Goal: Task Accomplishment & Management: Complete application form

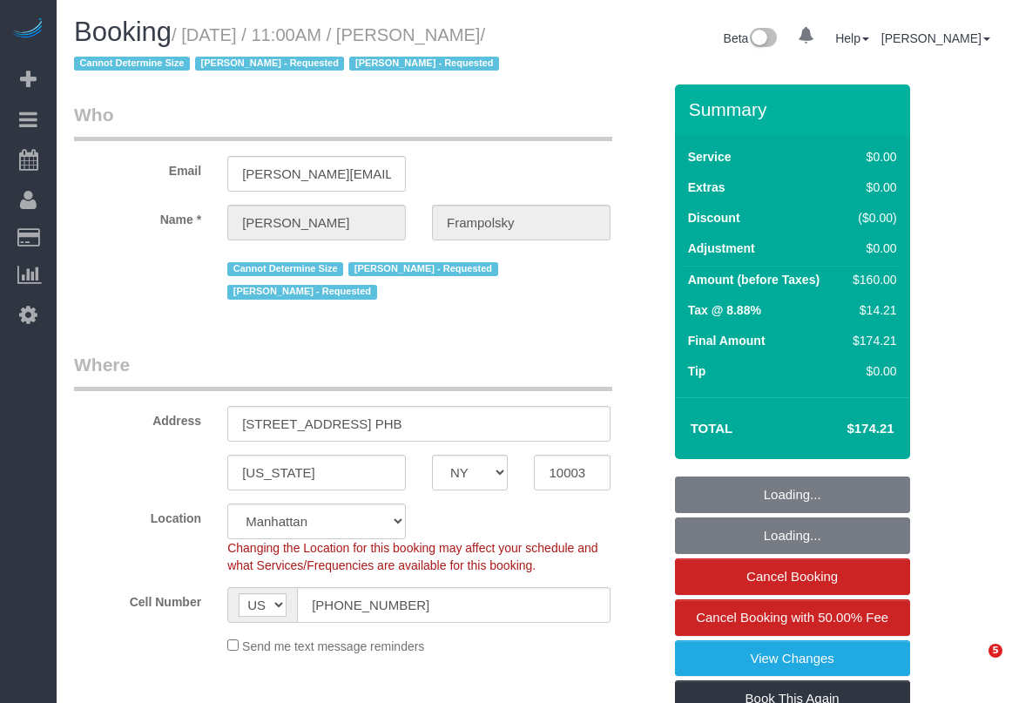
select select "NY"
select select "number:59"
select select "number:72"
select select "number:15"
select select "number:7"
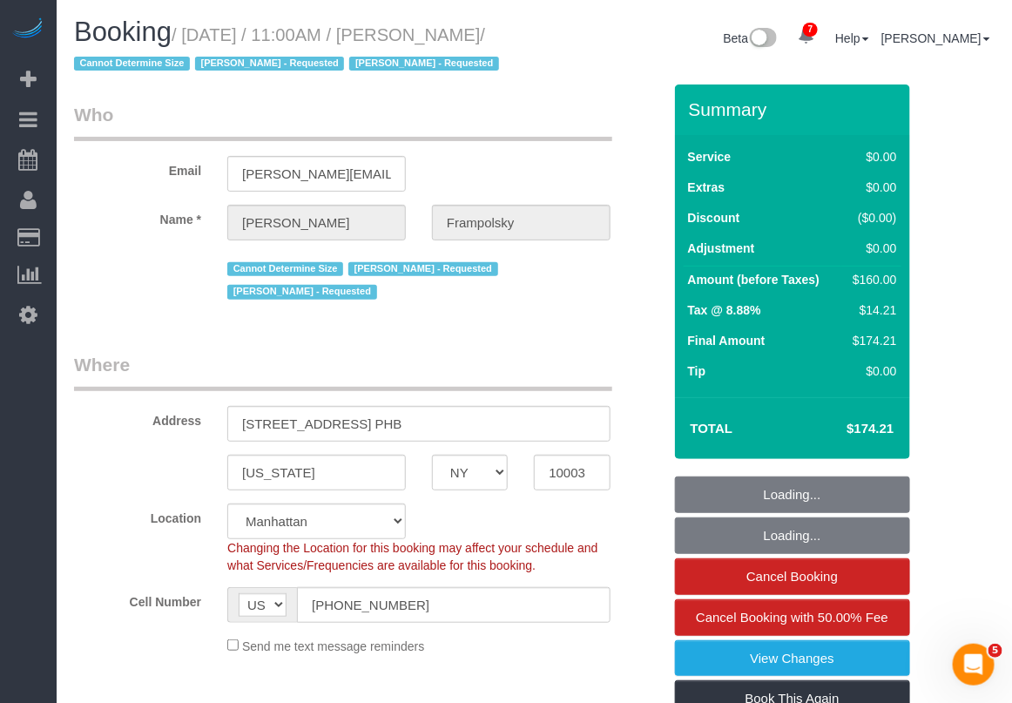
select select "object:1354"
select select "string:stripe-pm_1QjVlC4VGloSiKo7wAOhglht"
select select "spot1"
select select "1"
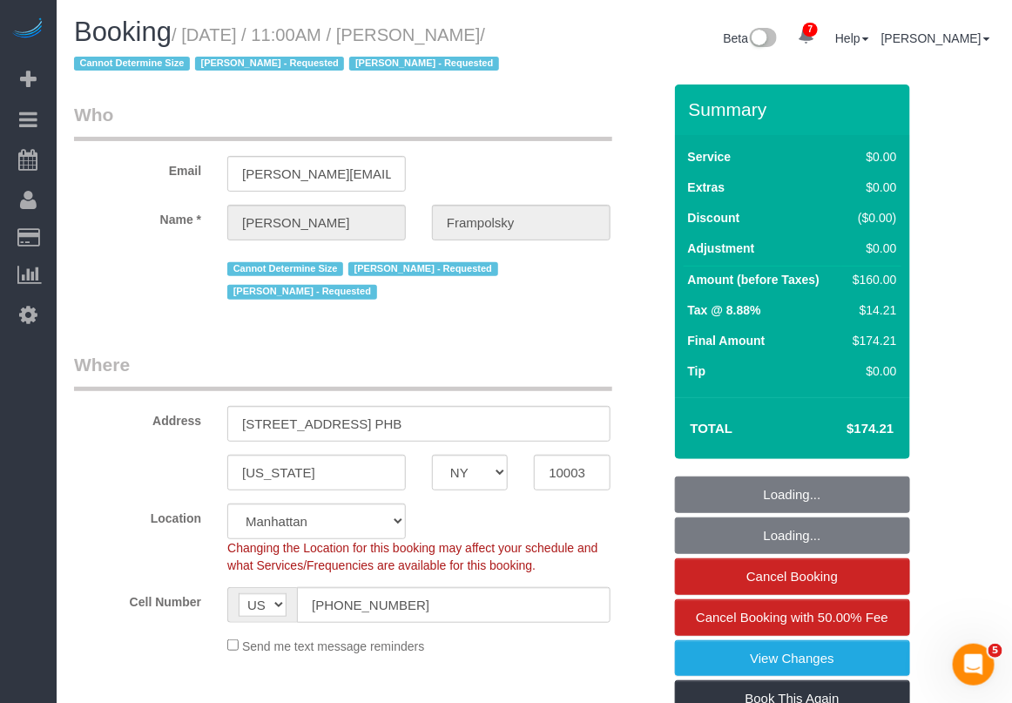
select select "1"
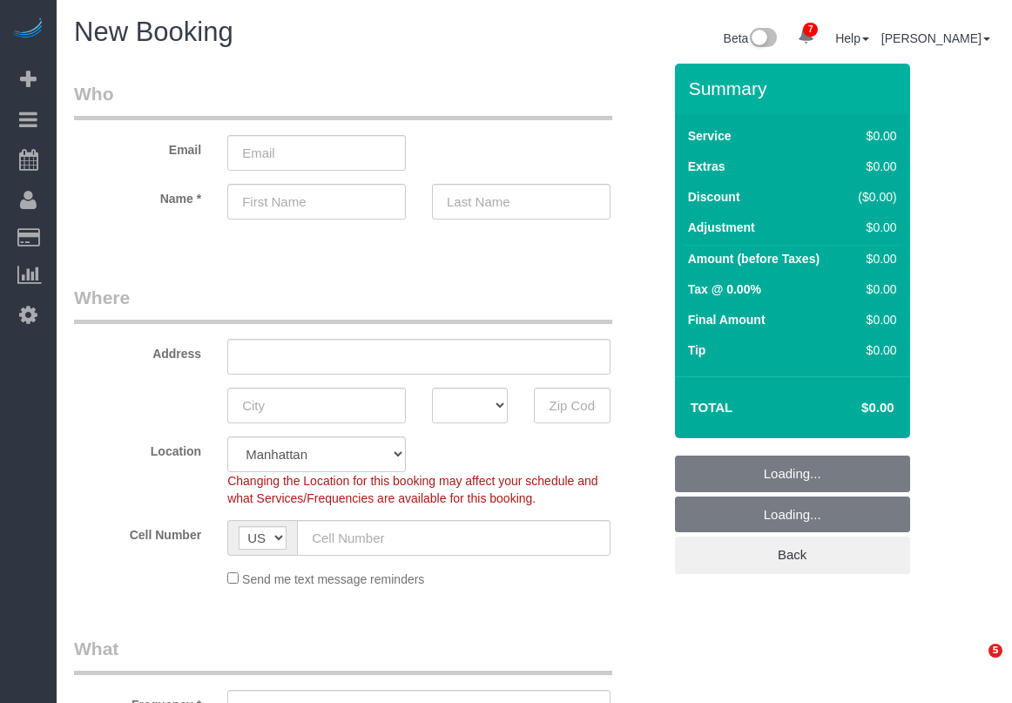
select select "number:89"
select select "number:90"
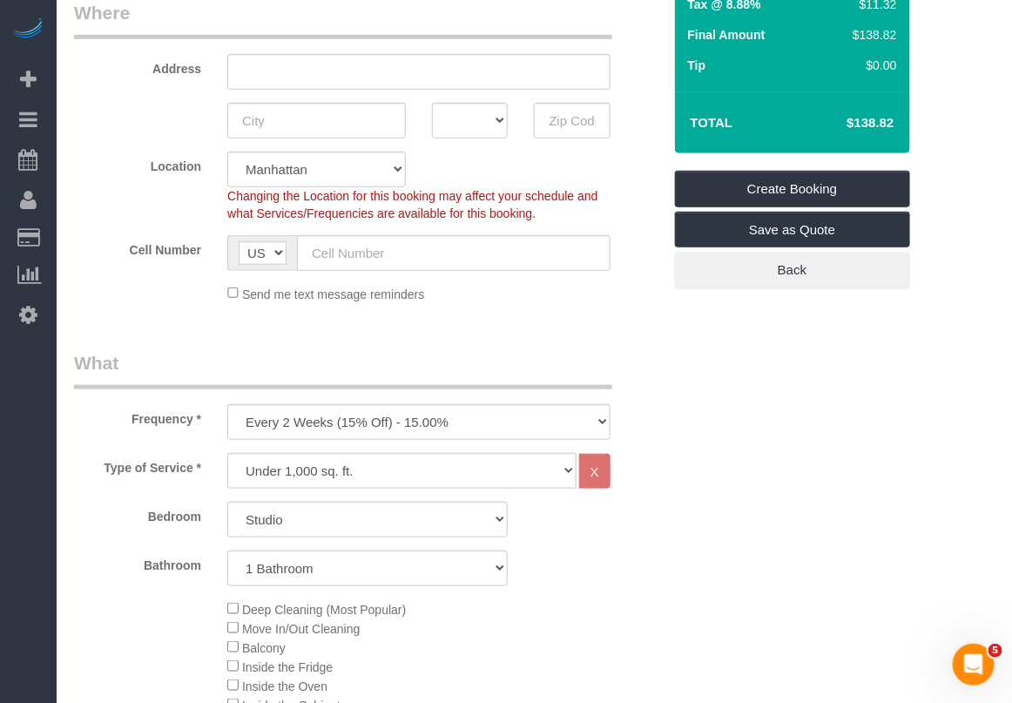
scroll to position [326, 0]
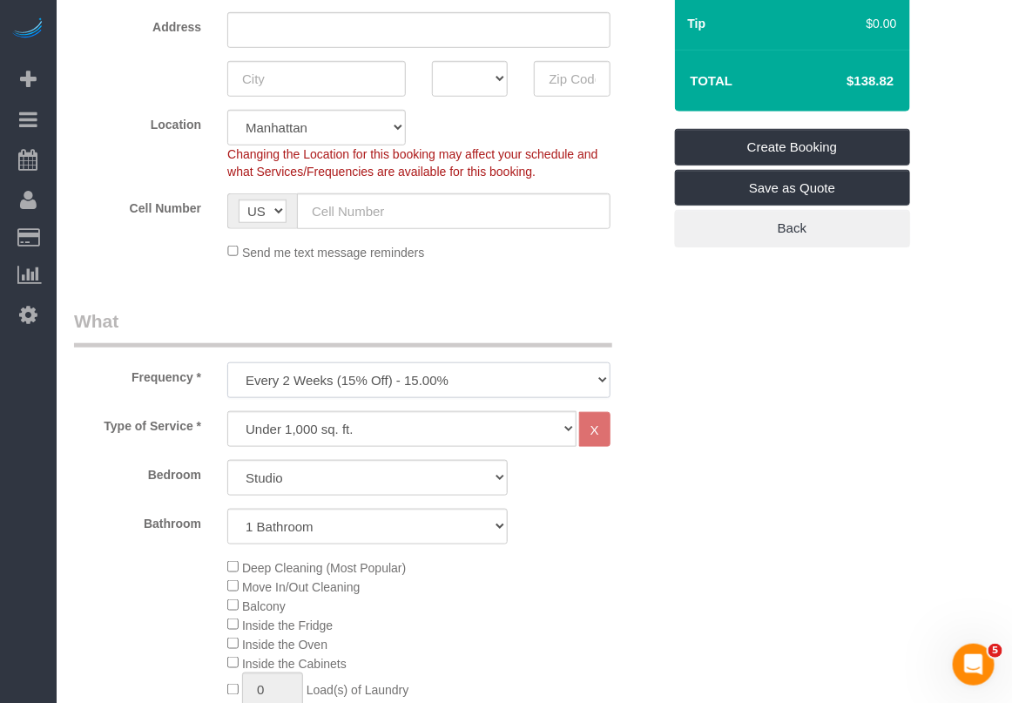
click at [528, 386] on select "One Time Weekly (20% Off) - 20.00% Every 2 Weeks (15% Off) - 15.00% Every 4 Wee…" at bounding box center [418, 380] width 383 height 36
select select "object:1288"
click at [227, 362] on select "One Time Weekly (20% Off) - 20.00% Every 2 Weeks (15% Off) - 15.00% Every 4 Wee…" at bounding box center [418, 380] width 383 height 36
click at [420, 428] on select "Under 1,000 sq. ft. 1,001 - 1,500 sq. ft. 1,500+ sq. ft. Custom Cleaning Office…" at bounding box center [401, 429] width 349 height 36
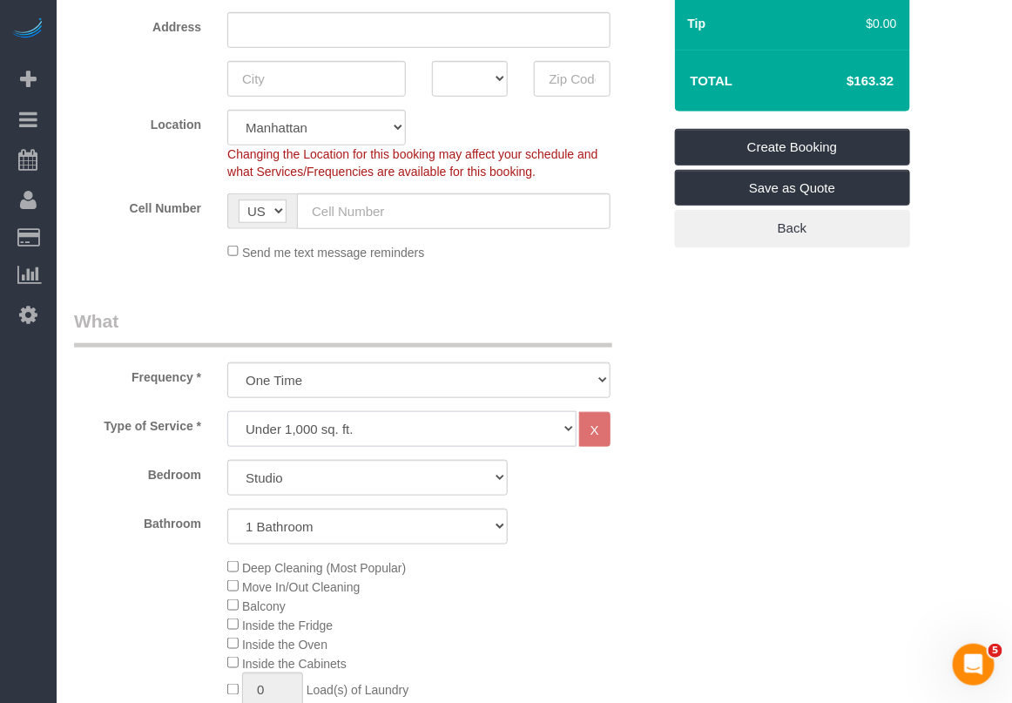
click at [398, 431] on select "Under 1,000 sq. ft. 1,001 - 1,500 sq. ft. 1,500+ sq. ft. Custom Cleaning Office…" at bounding box center [401, 429] width 349 height 36
click at [375, 481] on select "Studio 1 Bedroom 2 Bedrooms 3 Bedrooms" at bounding box center [367, 478] width 280 height 36
select select "1"
click at [227, 460] on select "Studio 1 Bedroom 2 Bedrooms 3 Bedrooms" at bounding box center [367, 478] width 280 height 36
click at [402, 424] on select "Under 1,000 sq. ft. 1,001 - 1,500 sq. ft. 1,500+ sq. ft. Custom Cleaning Office…" at bounding box center [401, 429] width 349 height 36
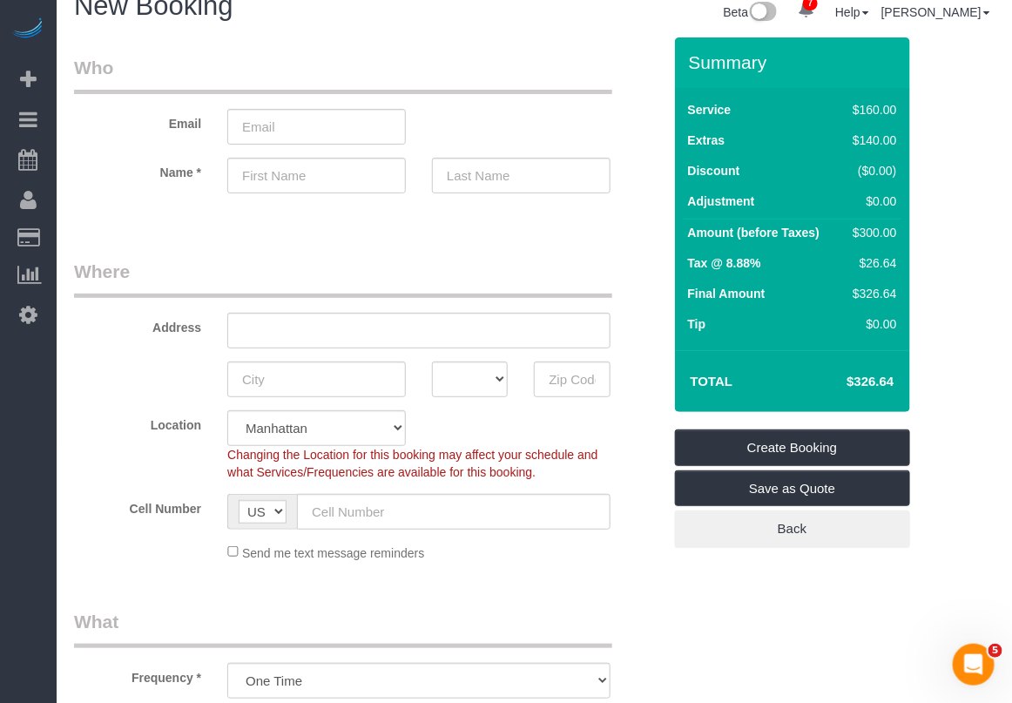
scroll to position [0, 0]
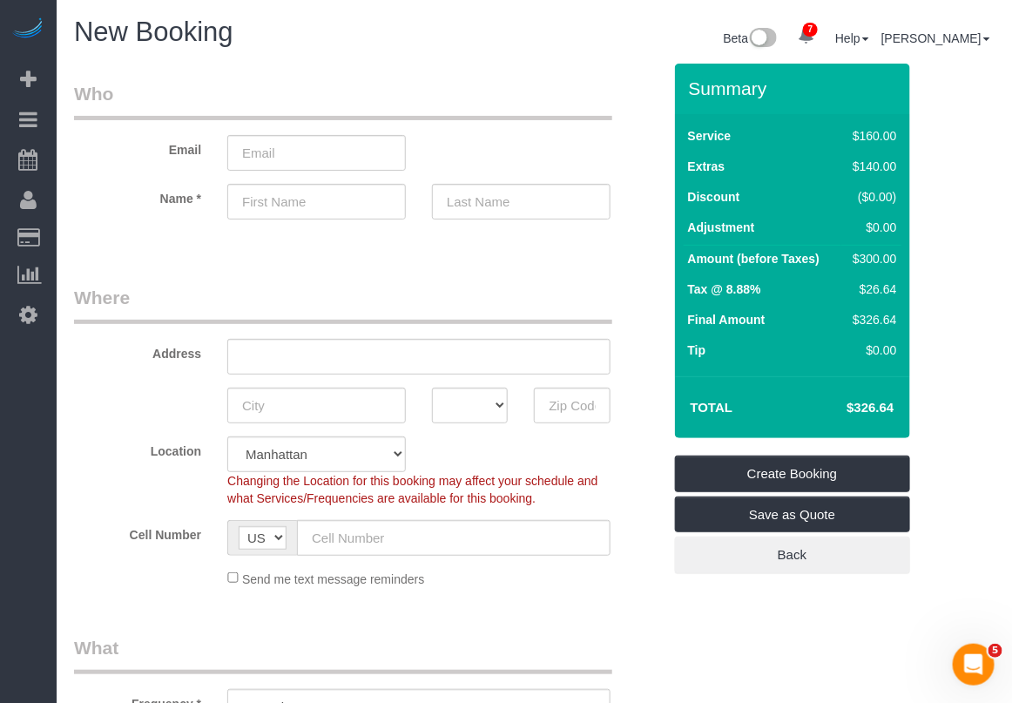
drag, startPoint x: 837, startPoint y: 402, endPoint x: 897, endPoint y: 403, distance: 59.2
click at [897, 403] on td "$326.64" at bounding box center [843, 408] width 113 height 44
copy h4 "$326.64"
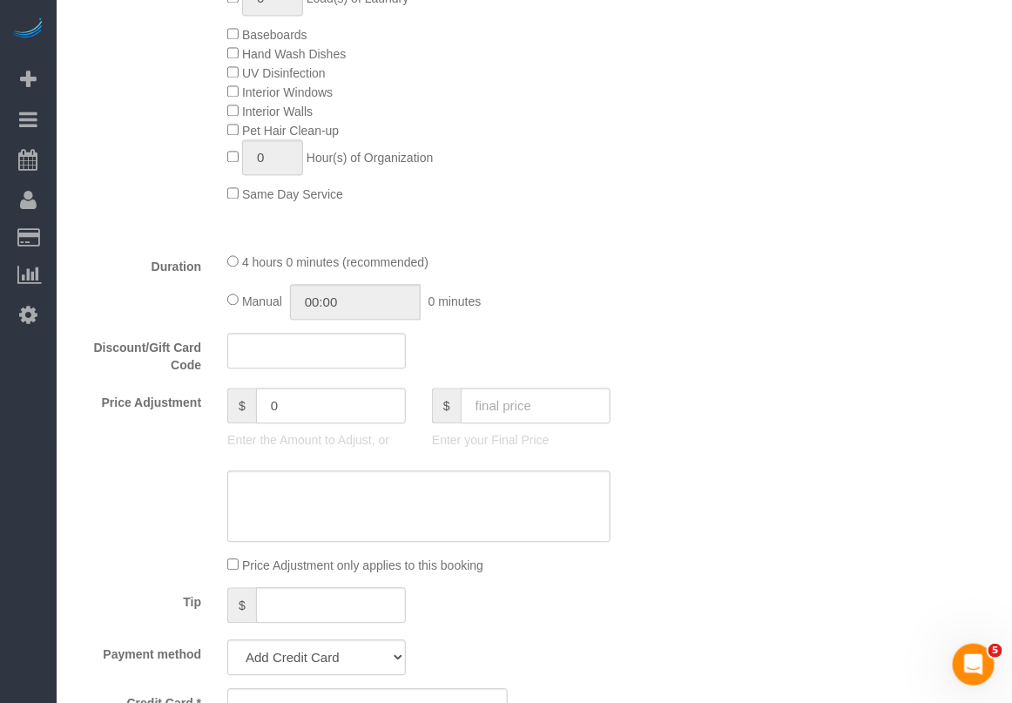
scroll to position [979, 0]
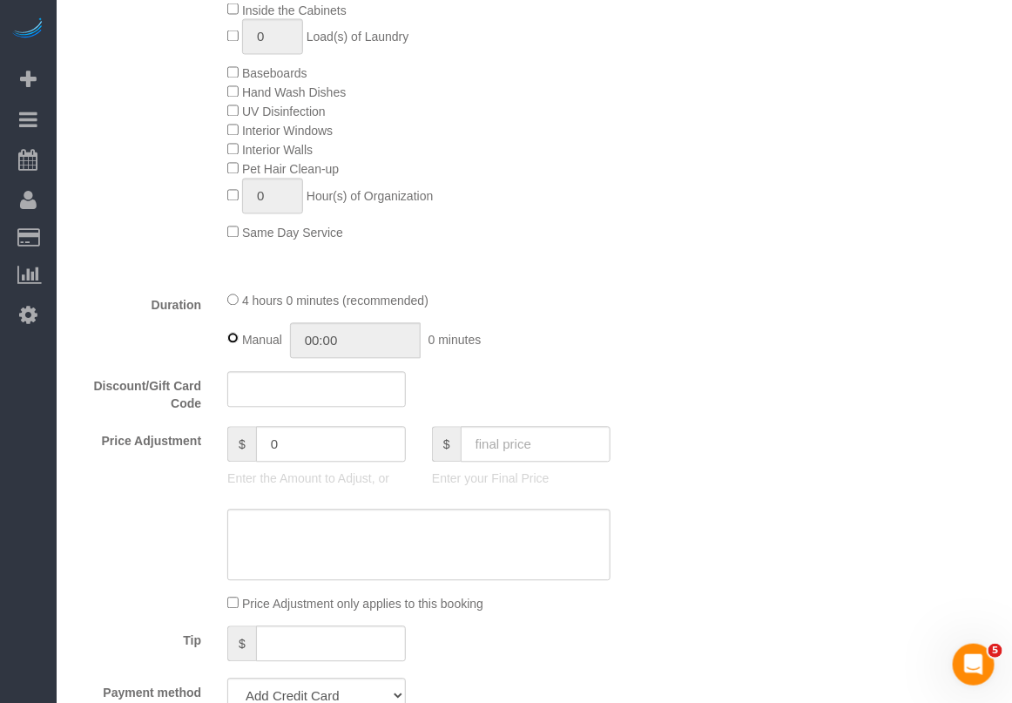
type input "04:00"
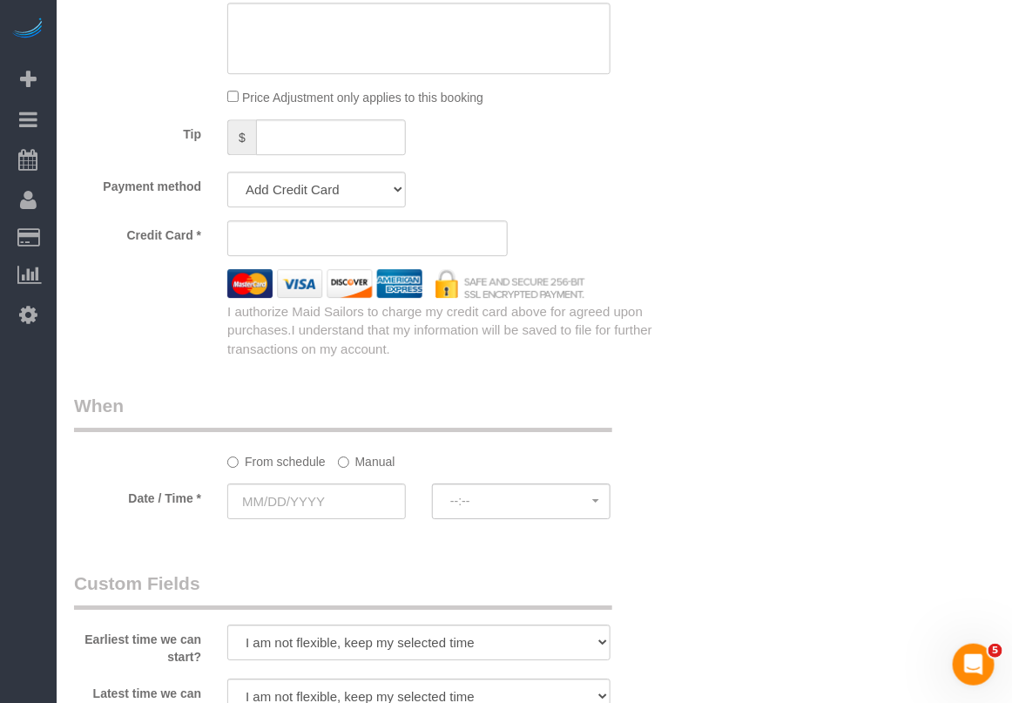
scroll to position [1523, 0]
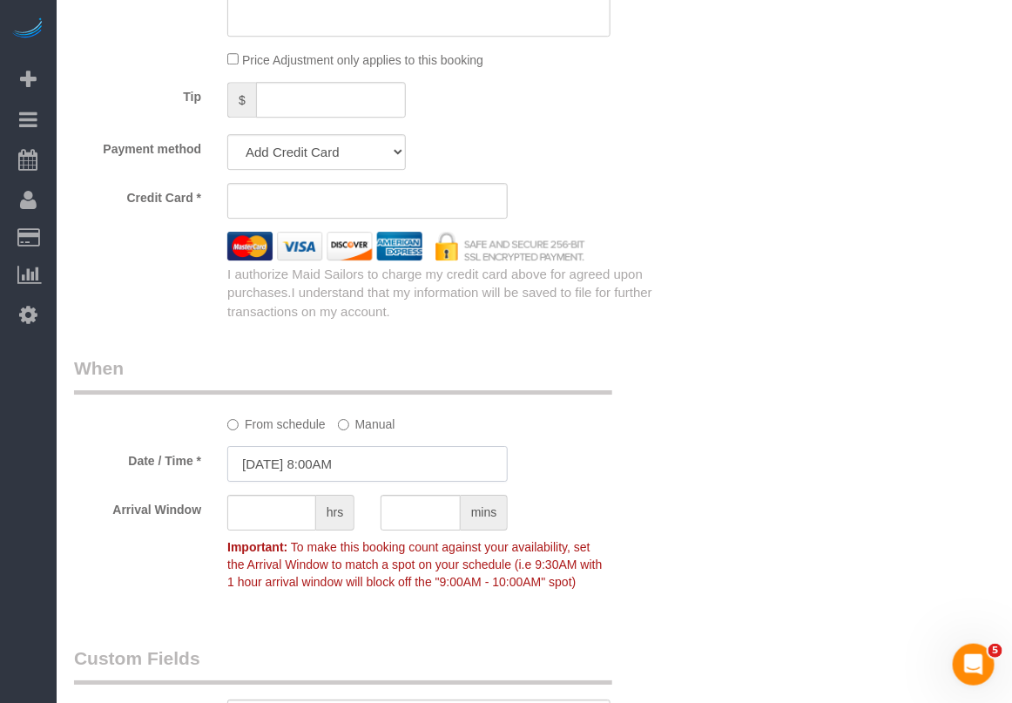
click at [259, 463] on input "[DATE] 8:00AM" at bounding box center [367, 464] width 280 height 36
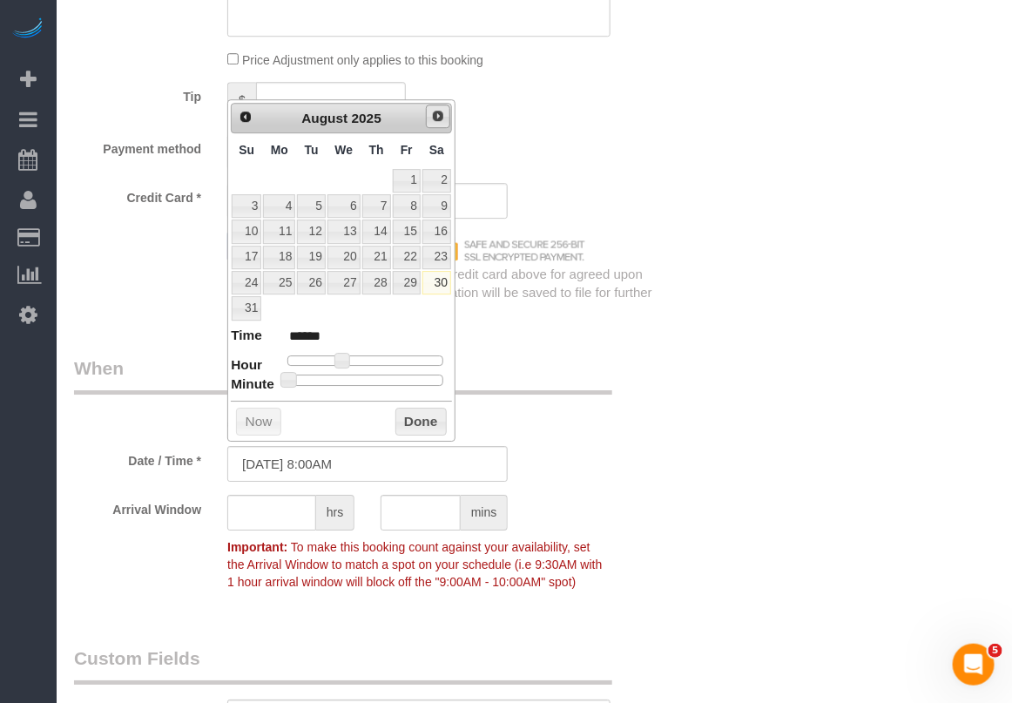
click at [437, 124] on link "Next" at bounding box center [438, 116] width 24 height 24
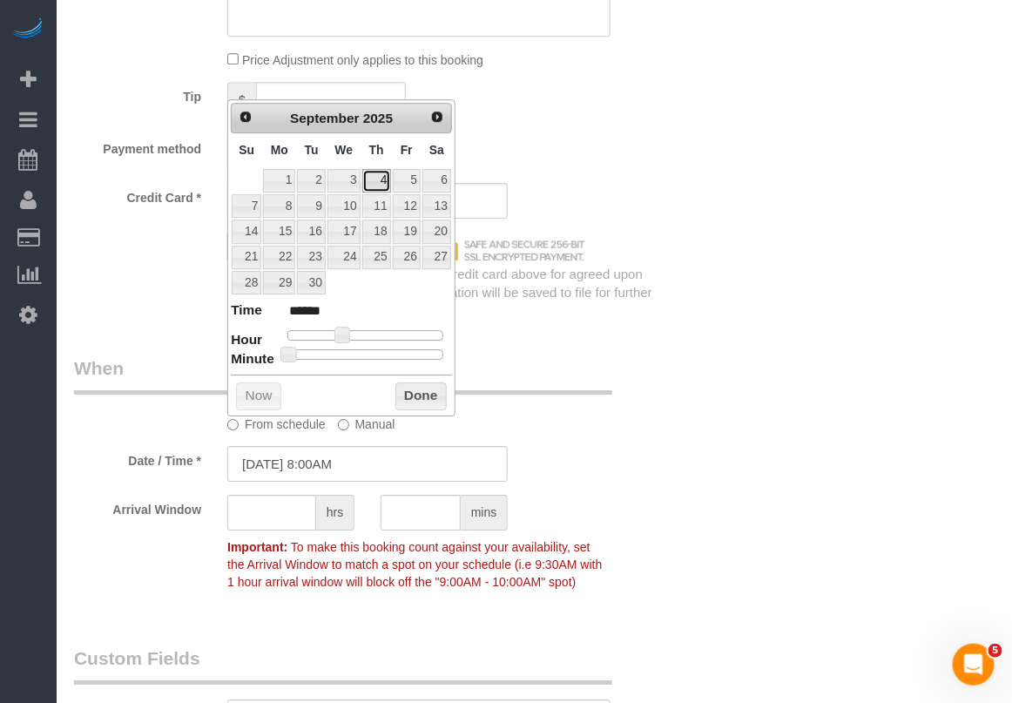
click at [374, 183] on link "4" at bounding box center [376, 181] width 29 height 24
type input "[DATE] 8:00AM"
click at [403, 405] on button "Done" at bounding box center [420, 396] width 51 height 28
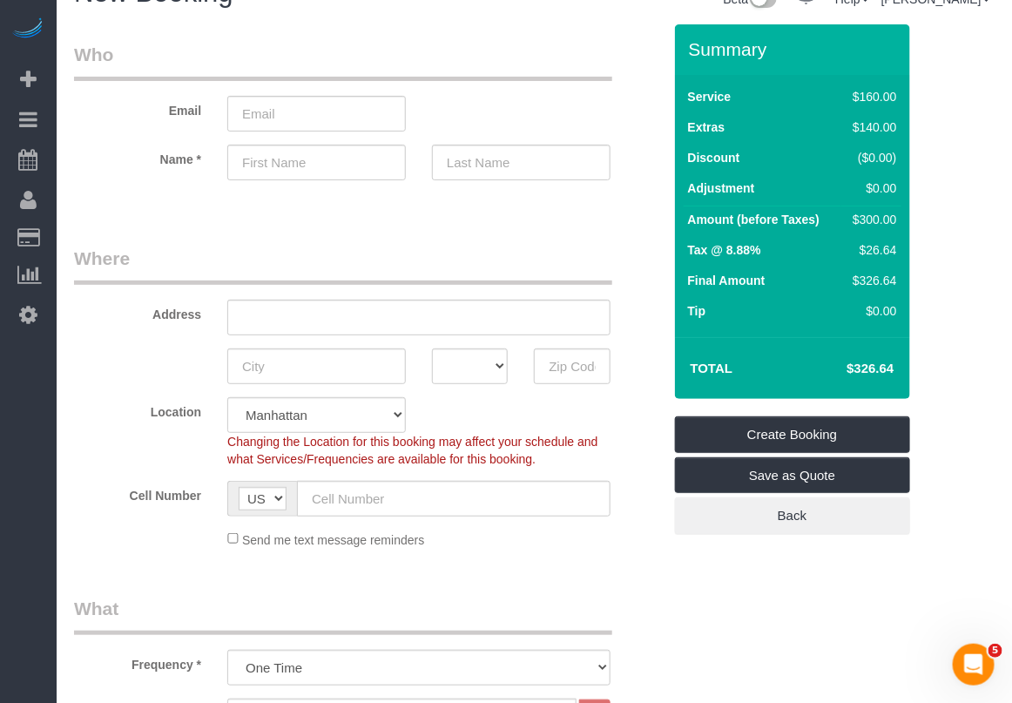
scroll to position [0, 0]
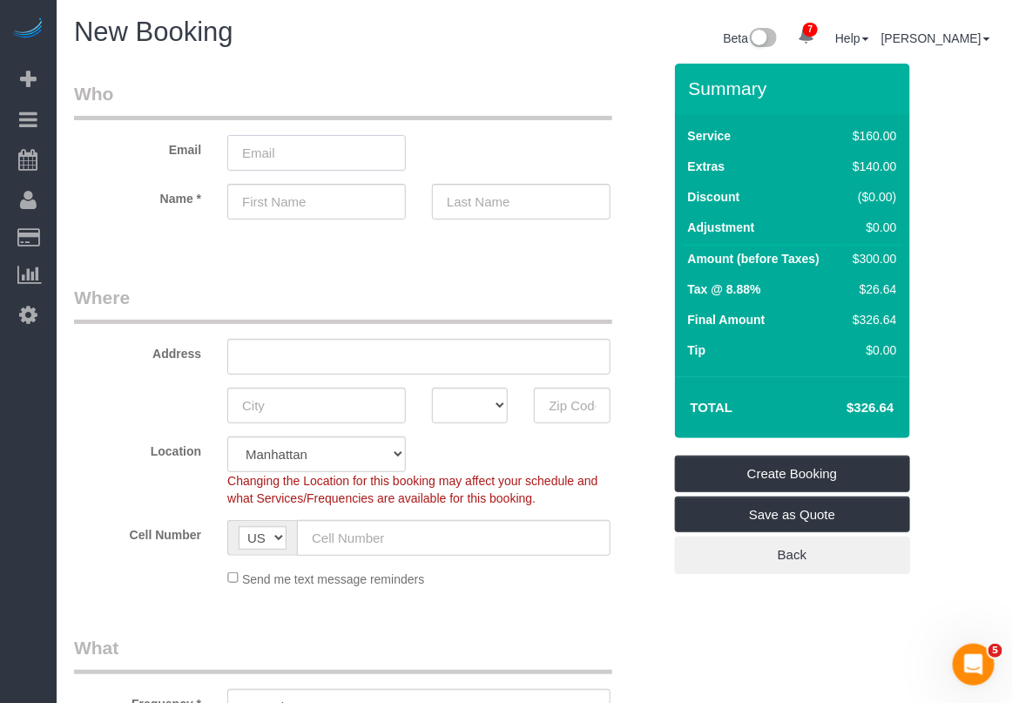
click at [255, 159] on input "email" at bounding box center [316, 153] width 178 height 36
click at [276, 146] on input "email" at bounding box center [316, 153] width 178 height 36
click at [279, 154] on input "[EMAIL_ADDRESS][DOMAIN_NAME]" at bounding box center [316, 153] width 178 height 36
click at [302, 148] on input "[EMAIL_ADDRESS][DOMAIN_NAME]" at bounding box center [316, 153] width 178 height 36
type input "[EMAIL_ADDRESS][DOMAIN_NAME]"
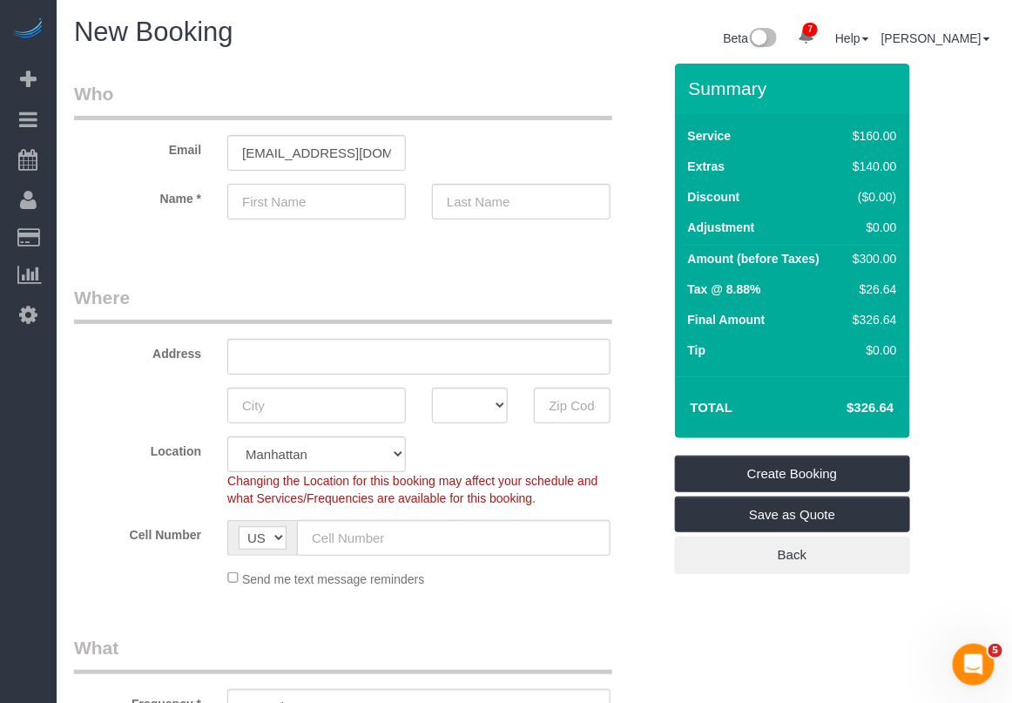
click at [263, 205] on input "text" at bounding box center [316, 202] width 178 height 36
type input "[PERSON_NAME]"
click at [353, 360] on input "text" at bounding box center [418, 357] width 383 height 36
drag, startPoint x: 431, startPoint y: 354, endPoint x: 185, endPoint y: 357, distance: 245.5
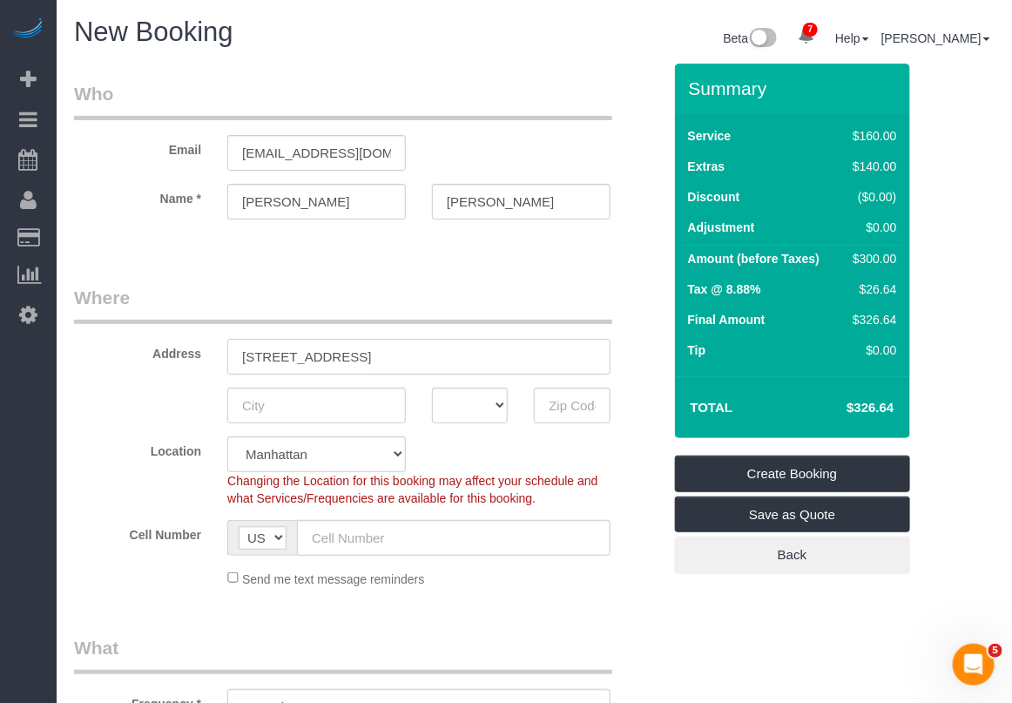
click at [185, 357] on div "Address [STREET_ADDRESS]" at bounding box center [368, 330] width 614 height 90
type input "[STREET_ADDRESS]"
click at [560, 400] on input "text" at bounding box center [572, 405] width 76 height 36
type input "10023"
click at [287, 405] on input "text" at bounding box center [316, 405] width 178 height 36
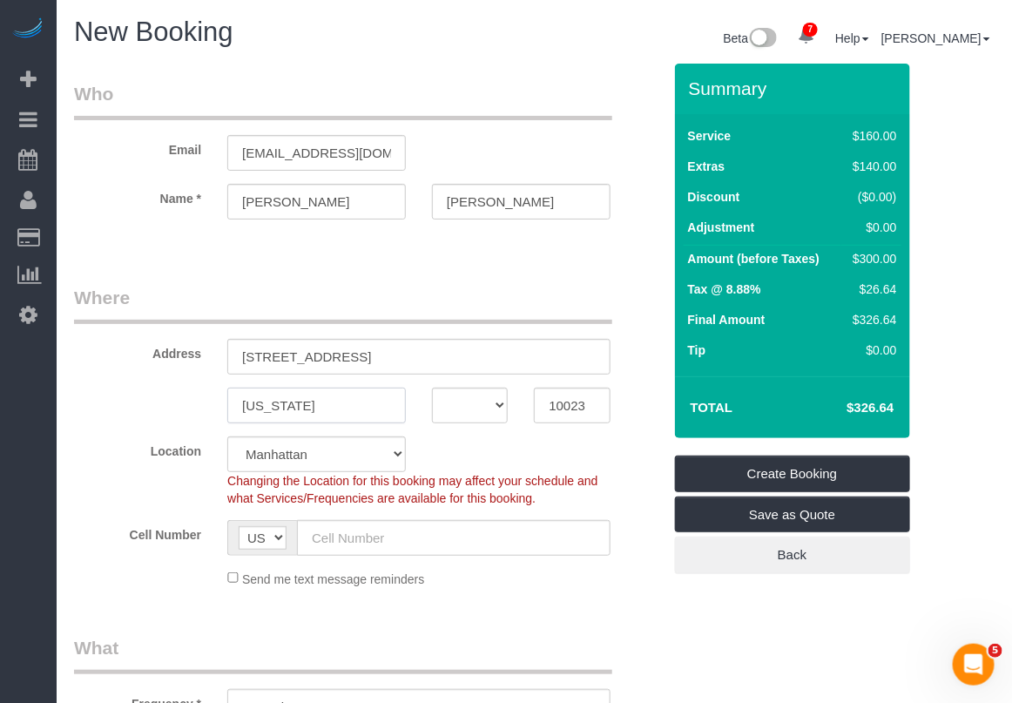
type input "[US_STATE]"
click at [493, 397] on select "AK AL AR AZ CA CO CT DC DE [GEOGRAPHIC_DATA] [GEOGRAPHIC_DATA] HI IA ID IL IN K…" at bounding box center [470, 405] width 76 height 36
select select "NY"
click at [432, 387] on select "AK AL AR AZ CA CO CT DC DE [GEOGRAPHIC_DATA] [GEOGRAPHIC_DATA] HI IA ID IL IN K…" at bounding box center [470, 405] width 76 height 36
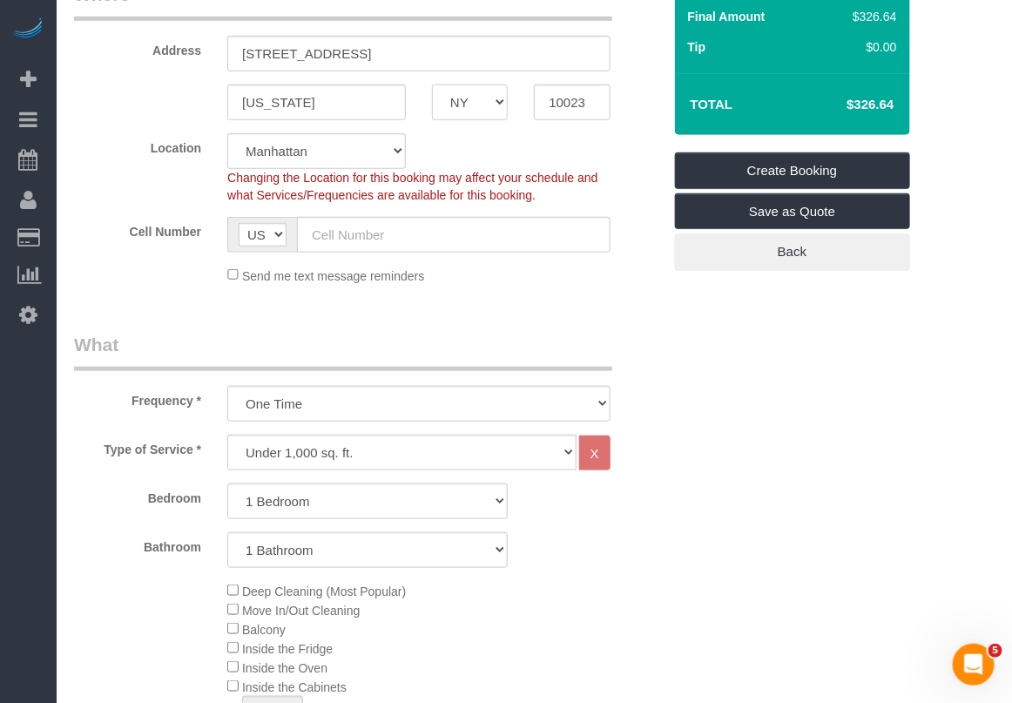
scroll to position [326, 0]
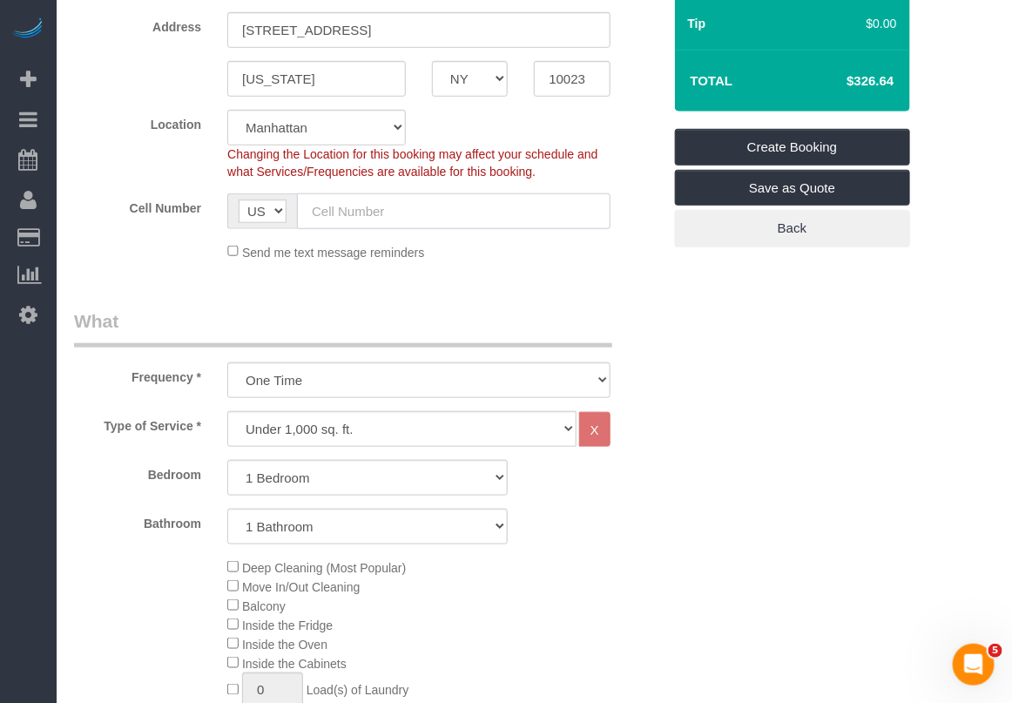
click at [433, 218] on input "text" at bounding box center [453, 211] width 313 height 36
paste input "[PHONE_NUMBER]"
click at [323, 214] on input "[PHONE_NUMBER]" at bounding box center [453, 211] width 313 height 36
click at [412, 211] on input "[PHONE_NUMBER]" at bounding box center [453, 211] width 313 height 36
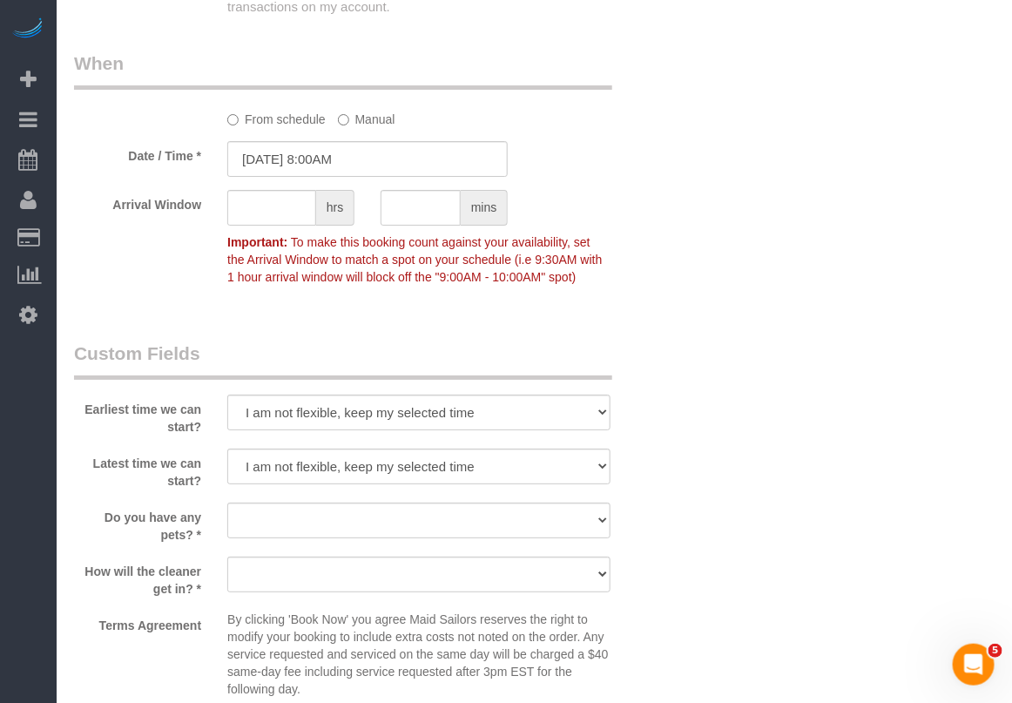
scroll to position [1850, 0]
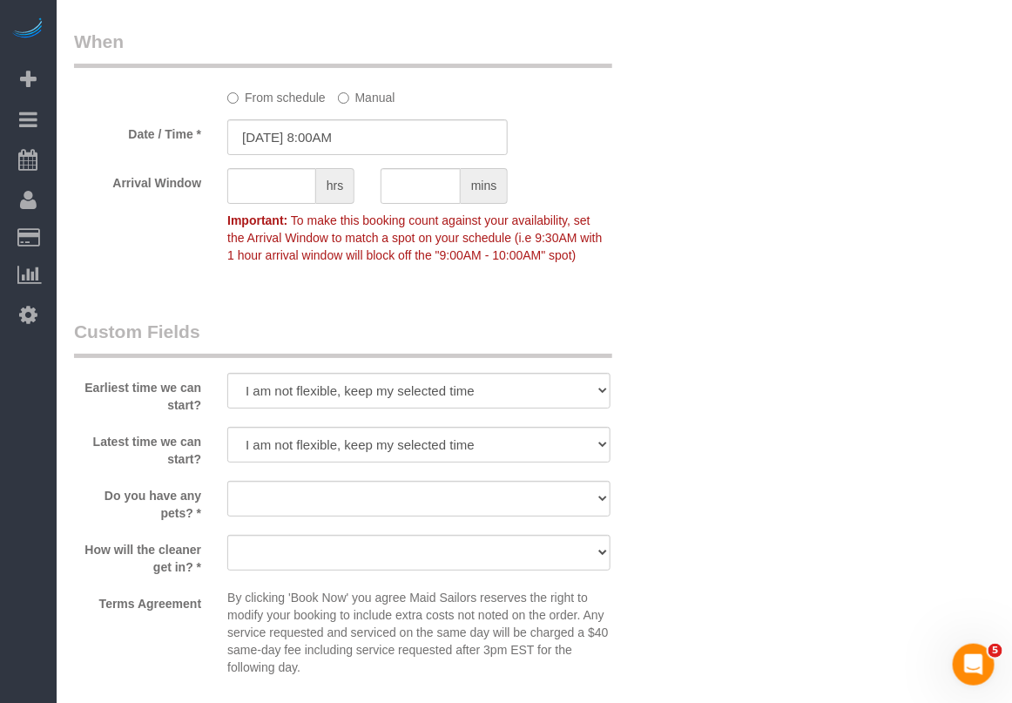
type input "[PHONE_NUMBER]"
click at [546, 389] on select "I am not flexible, keep my selected time 8:00 AM 9:00 AM 10:00 AM 11:00 AM 12:0…" at bounding box center [418, 391] width 383 height 36
select select "number:56"
click at [227, 373] on select "I am not flexible, keep my selected time 8:00 AM 9:00 AM 10:00 AM 11:00 AM 12:0…" at bounding box center [418, 391] width 383 height 36
click at [596, 442] on select "I am not flexible, keep my selected time 8:00 AM 9:00 AM 10:00 AM 11:00 AM 12:0…" at bounding box center [418, 445] width 383 height 36
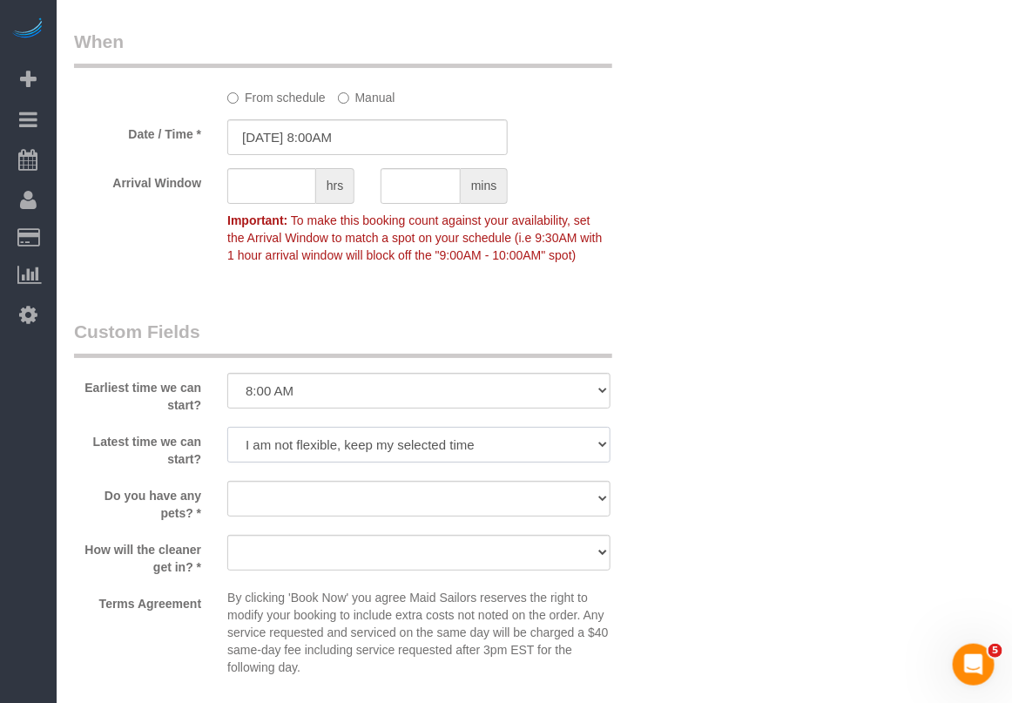
select select "number:69"
click at [227, 427] on select "I am not flexible, keep my selected time 8:00 AM 9:00 AM 10:00 AM 11:00 AM 12:0…" at bounding box center [418, 445] width 383 height 36
click at [589, 499] on select "Dog Cat None" at bounding box center [418, 499] width 383 height 36
select select "number:15"
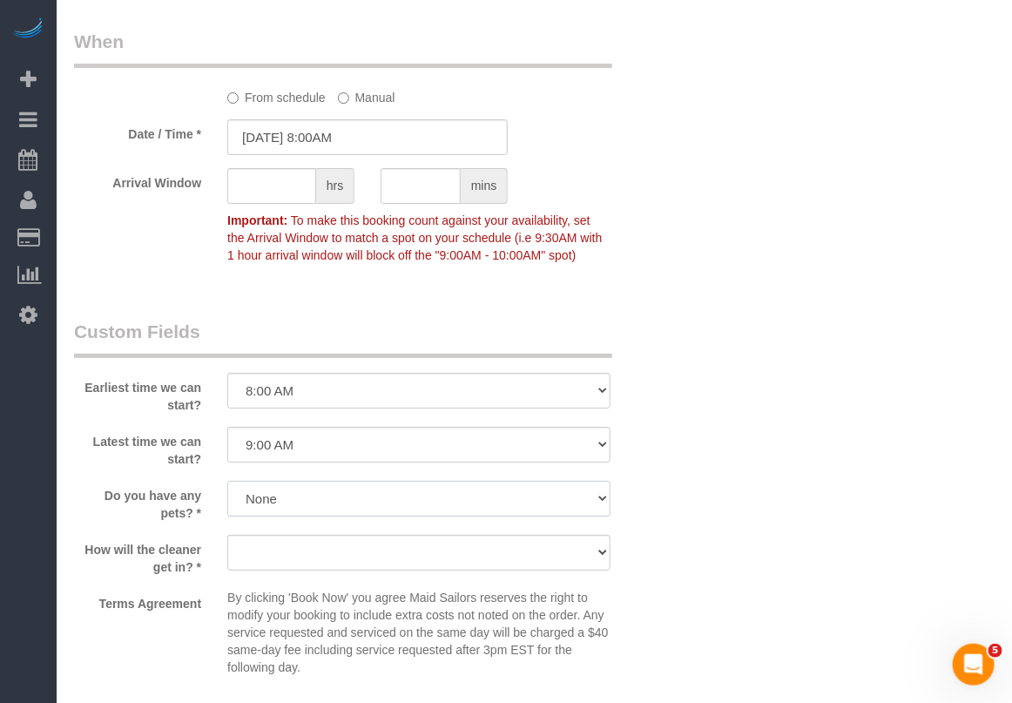
click at [227, 481] on select "Dog Cat None" at bounding box center [418, 499] width 383 height 36
click at [511, 555] on select "We'll let you in. Doorman/Front Desk has the key. Other (Provide details)" at bounding box center [418, 553] width 383 height 36
select select "number:6"
click at [227, 535] on select "We'll let you in. Doorman/Front Desk has the key. Other (Provide details)" at bounding box center [418, 553] width 383 height 36
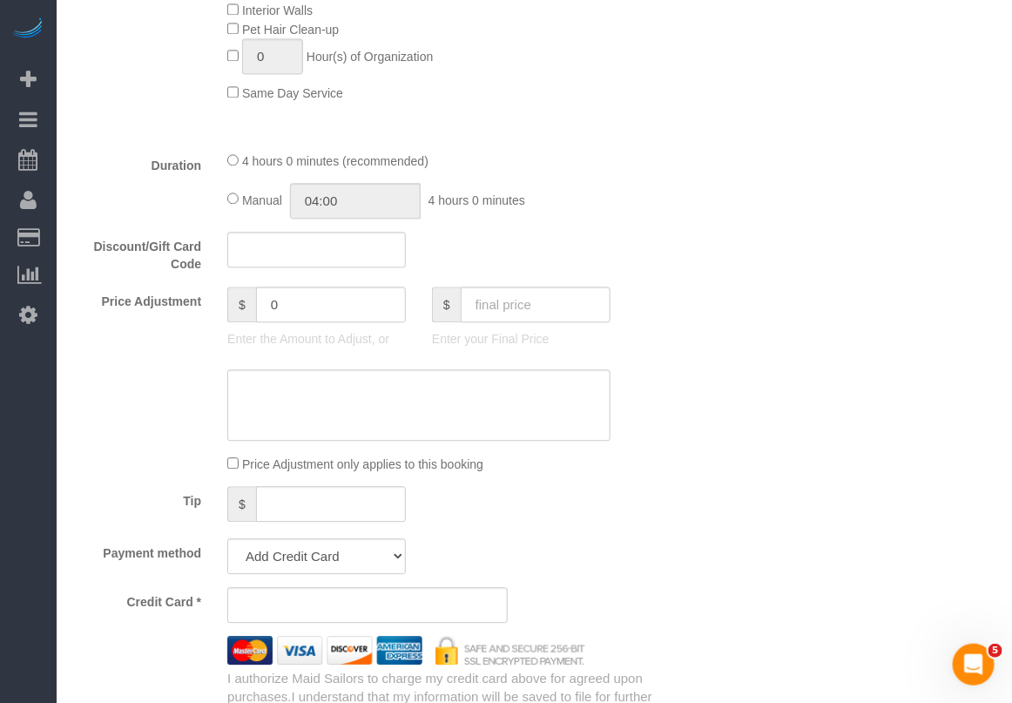
scroll to position [1236, 0]
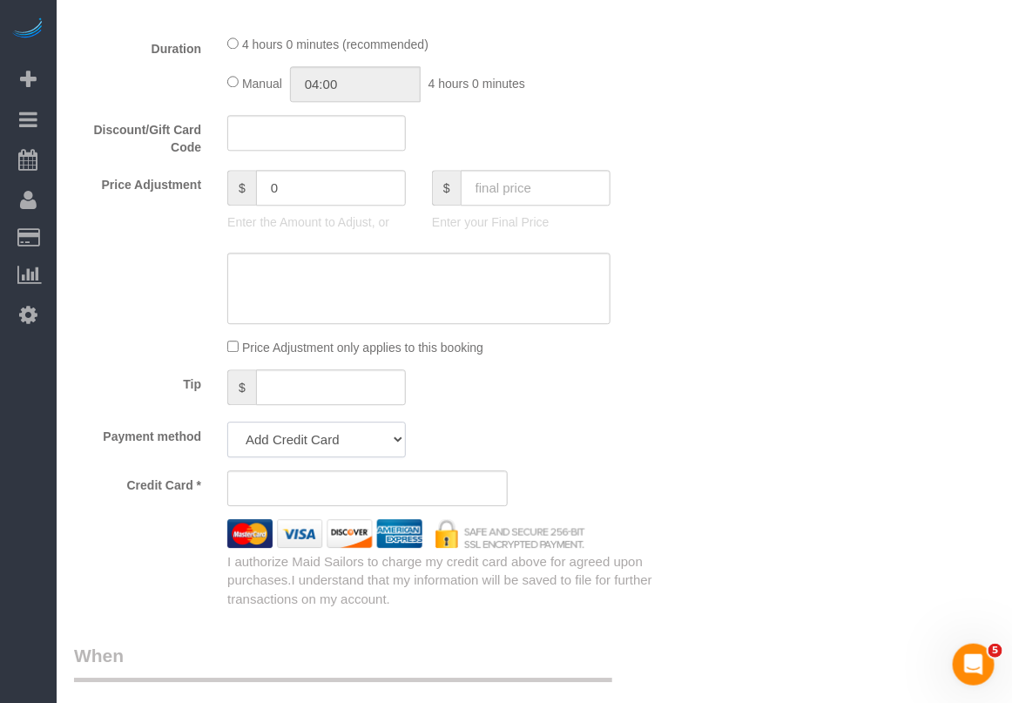
click at [327, 445] on select "Add Credit Card Cash Check Paypal" at bounding box center [316, 439] width 178 height 36
click at [441, 418] on fieldset "What Frequency * One Time Weekly (20% Off) - 20.00% Every 2 Weeks (15% Off) - 1…" at bounding box center [368, 2] width 588 height 1209
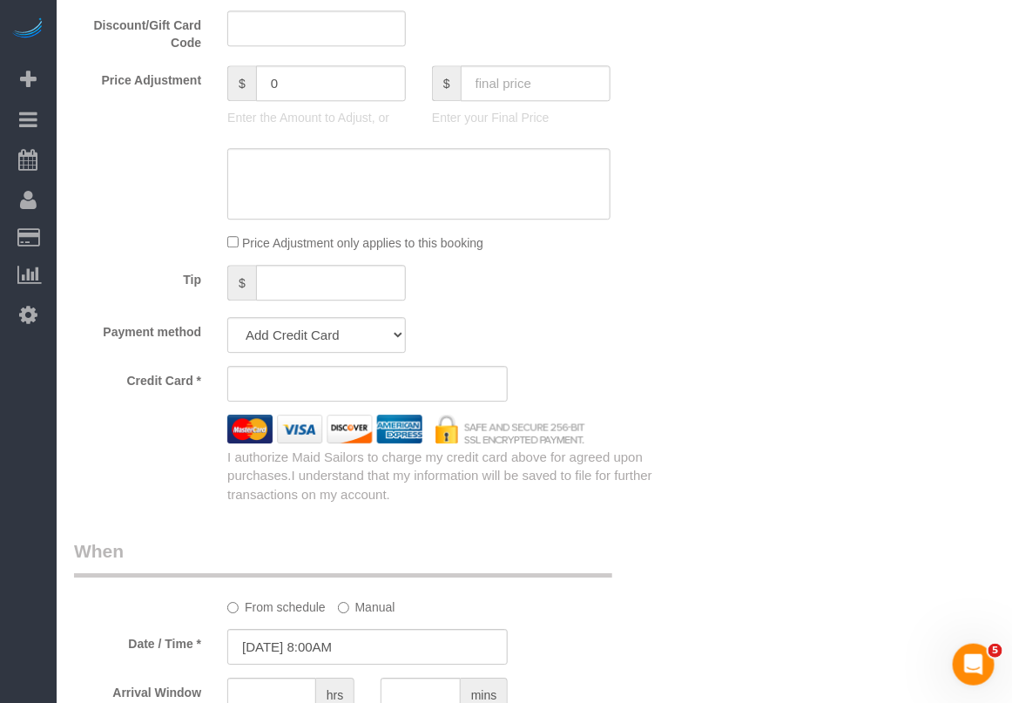
scroll to position [1454, 0]
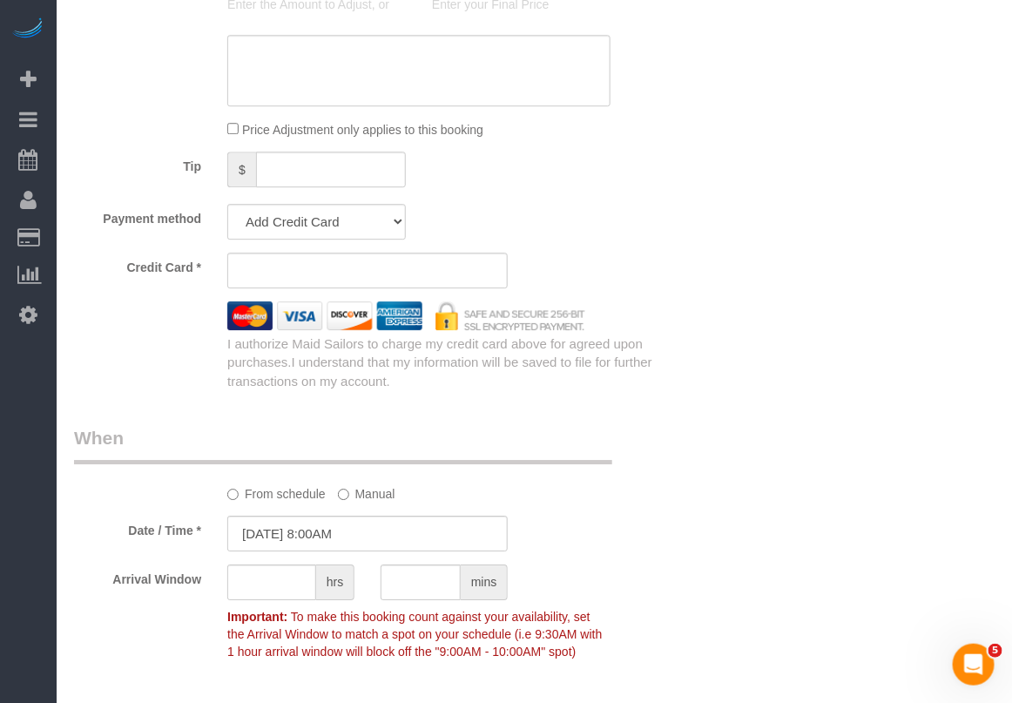
click at [651, 204] on div "Payment method Add Credit Card Cash Check Paypal" at bounding box center [368, 222] width 614 height 36
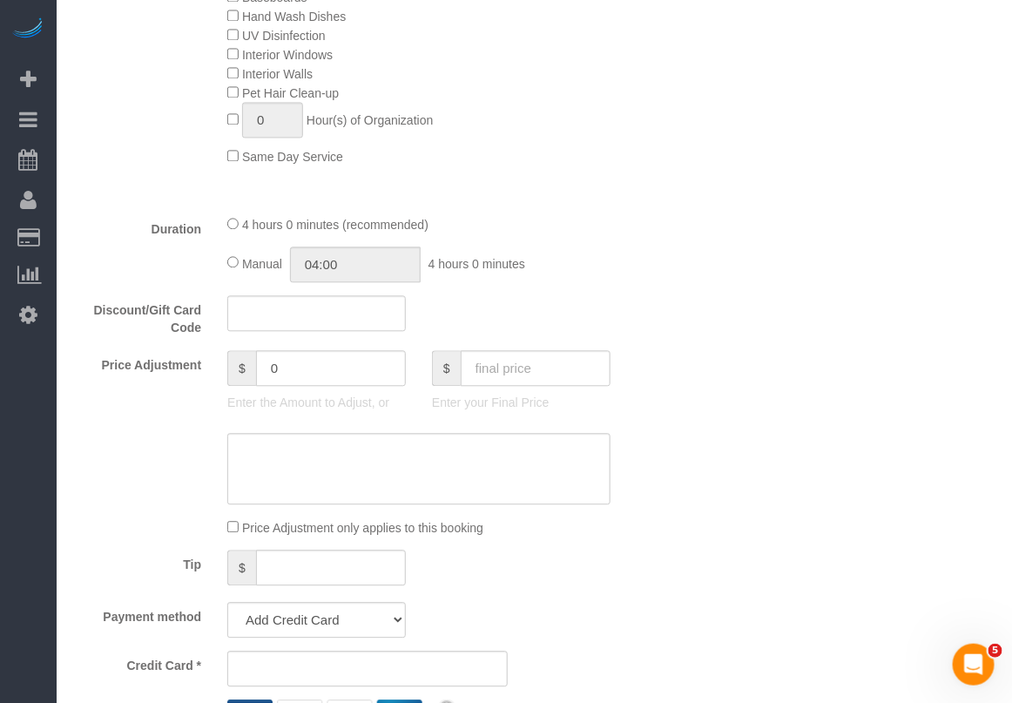
scroll to position [1019, 0]
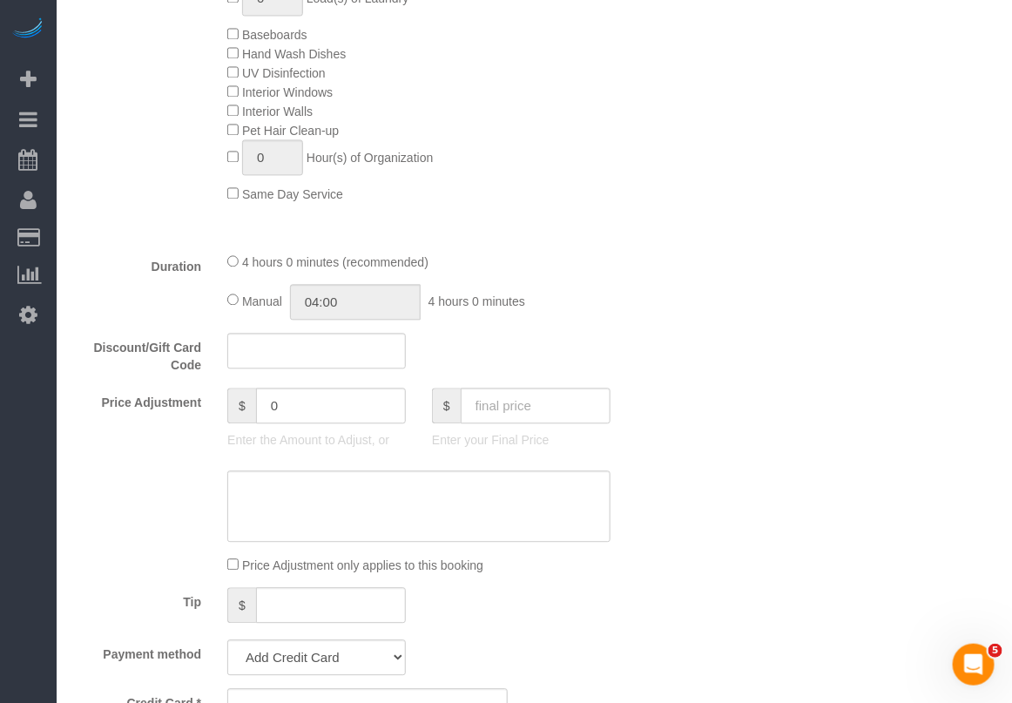
click at [662, 233] on div "Who Email [EMAIL_ADDRESS][DOMAIN_NAME] Name * [PERSON_NAME][GEOGRAPHIC_DATA] Wh…" at bounding box center [368, 550] width 614 height 3011
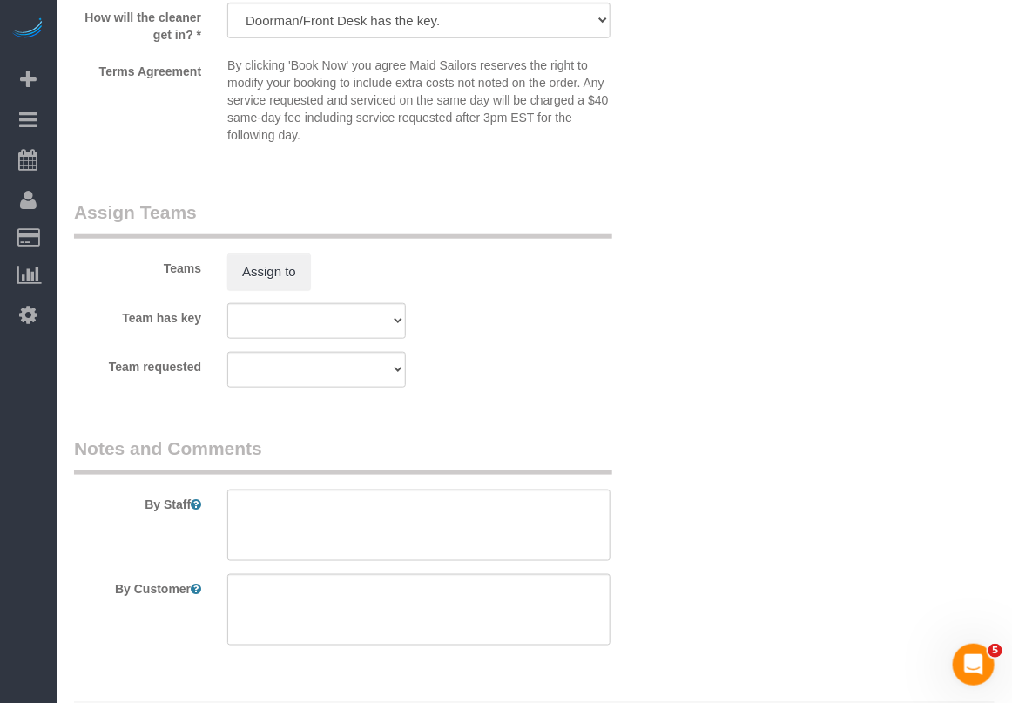
scroll to position [2394, 0]
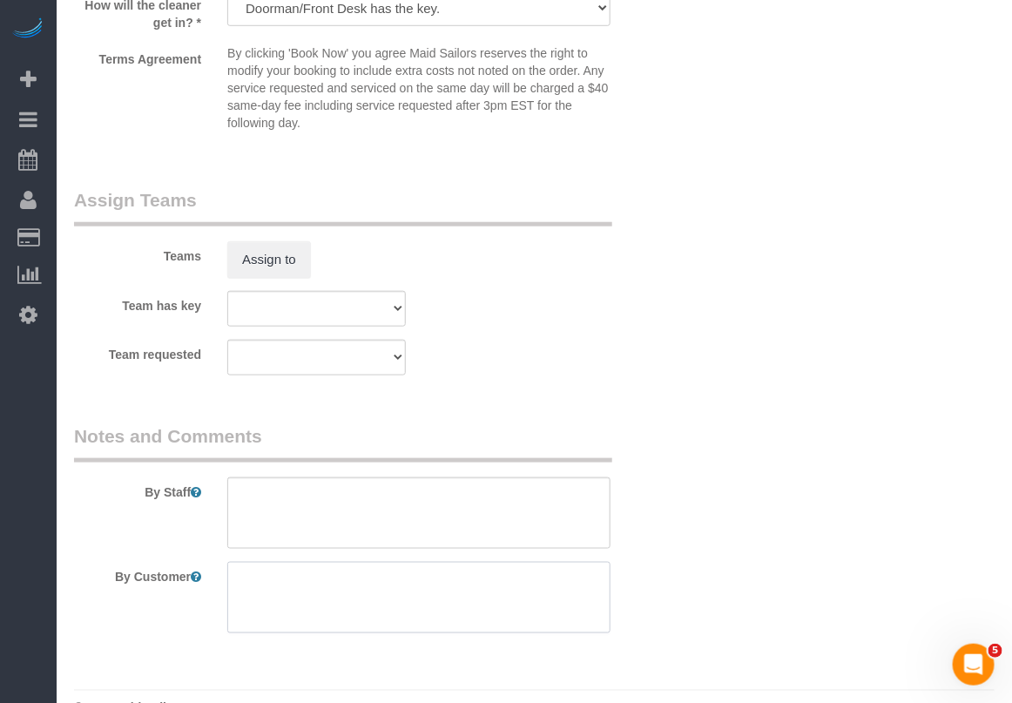
click at [374, 589] on textarea at bounding box center [418, 597] width 383 height 71
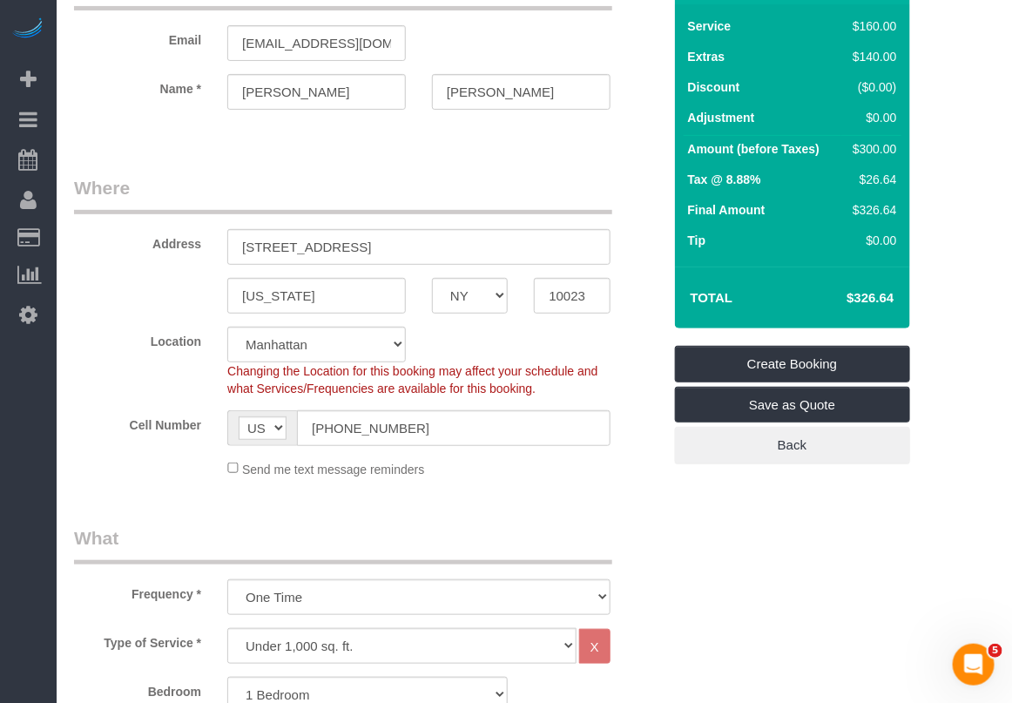
scroll to position [109, 0]
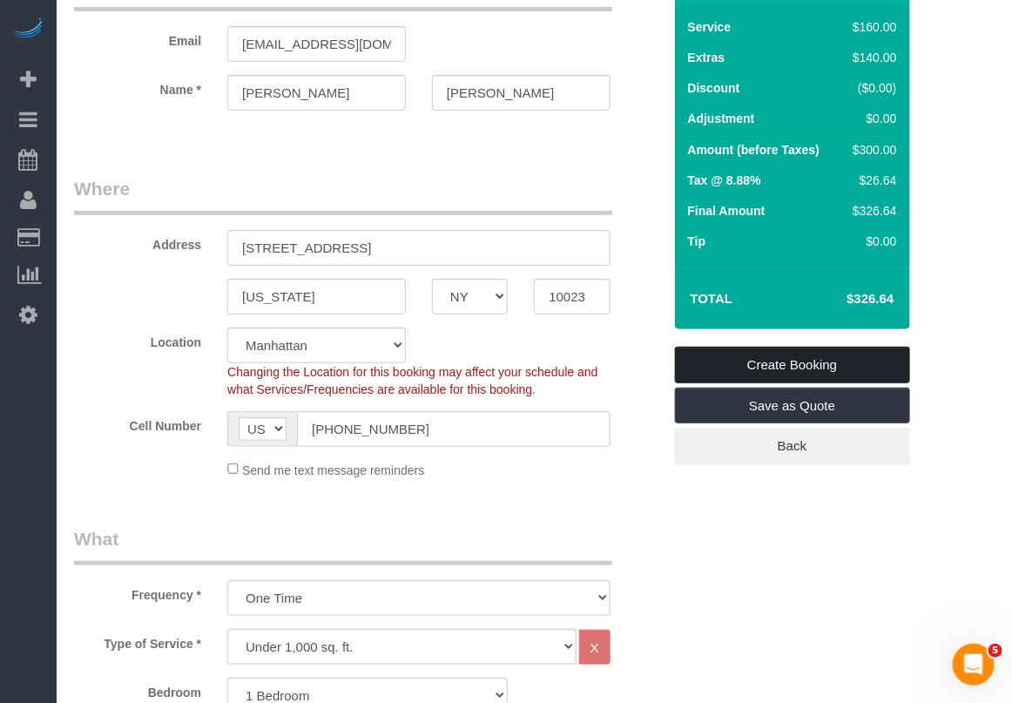
click at [756, 358] on link "Create Booking" at bounding box center [792, 364] width 235 height 37
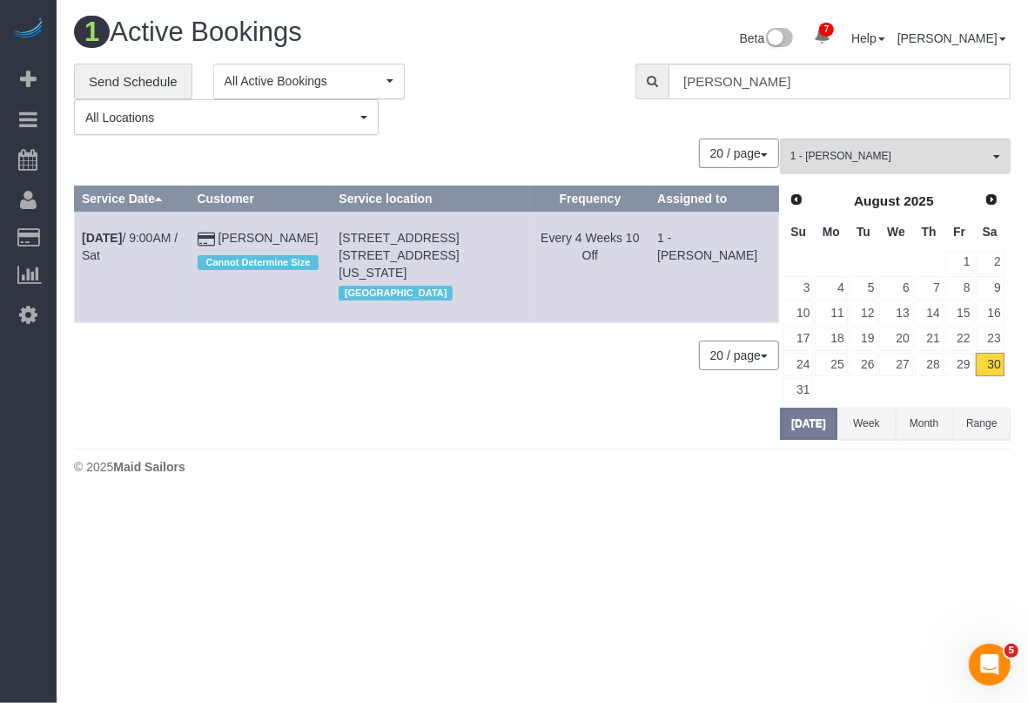
click at [326, 645] on body "7 Beta Your Notifications You have 0 alerts × You have 6 to charge for [DATE] ×…" at bounding box center [514, 351] width 1028 height 703
